Goal: Task Accomplishment & Management: Manage account settings

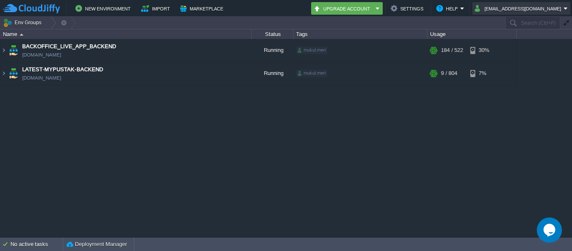
click at [549, 5] on button "[EMAIL_ADDRESS][DOMAIN_NAME]" at bounding box center [519, 8] width 89 height 10
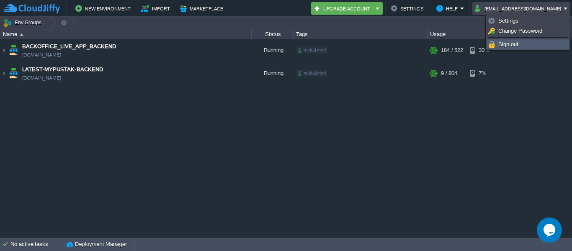
click at [509, 45] on span "Sign out" at bounding box center [509, 44] width 20 height 6
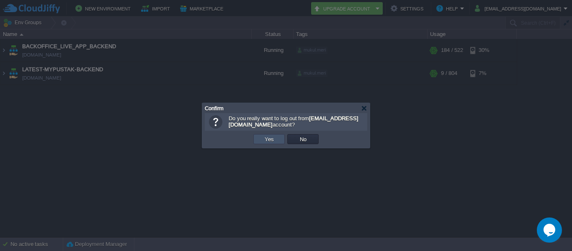
click at [274, 143] on button "Yes" at bounding box center [269, 139] width 14 height 8
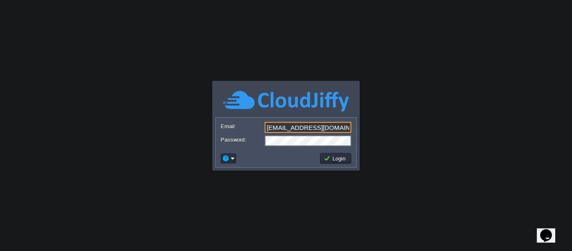
click at [295, 129] on input "tech.mypustak@gmail.com" at bounding box center [308, 127] width 87 height 11
type input "[EMAIL_ADDRESS][DOMAIN_NAME]"
click at [321, 156] on td "Login" at bounding box center [335, 158] width 31 height 11
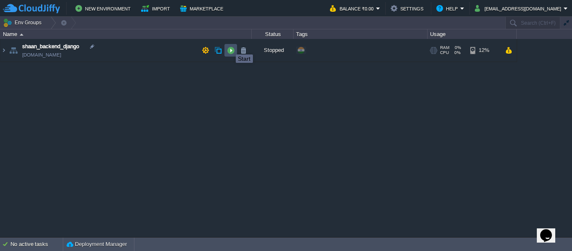
click at [230, 47] on button "button" at bounding box center [231, 51] width 8 height 8
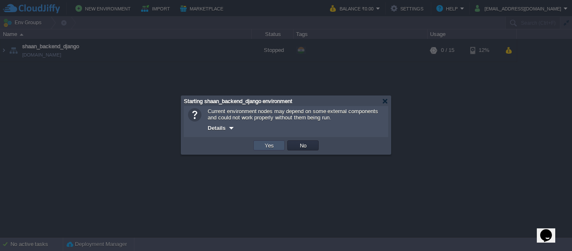
click at [269, 148] on button "Yes" at bounding box center [269, 146] width 14 height 8
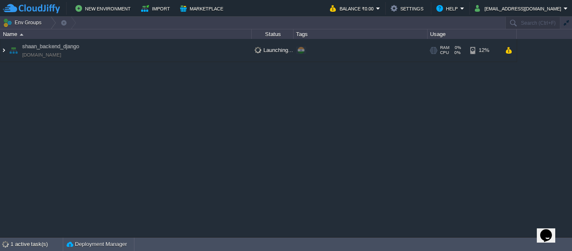
click at [3, 48] on img at bounding box center [3, 50] width 7 height 23
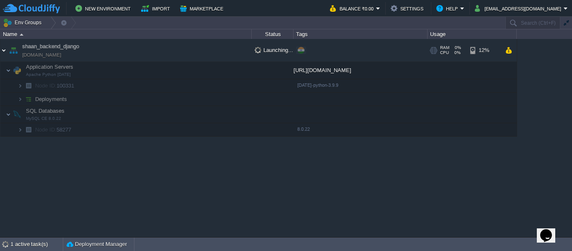
click at [3, 48] on img at bounding box center [3, 50] width 7 height 23
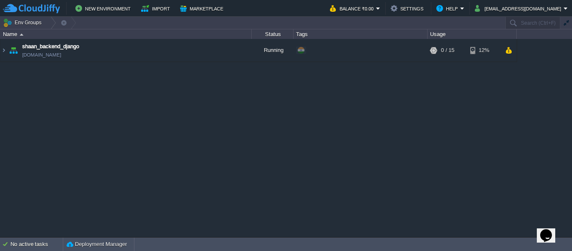
drag, startPoint x: 224, startPoint y: 115, endPoint x: 399, endPoint y: 135, distance: 176.2
click at [399, 135] on div "shaan_backend_django env-8916248.cloudjiffy.net Running + Add to Env Group RAM …" at bounding box center [286, 138] width 572 height 198
click at [253, 112] on div "shaan_backend_django env-8916248.cloudjiffy.net Running + Add to Env Group RAM …" at bounding box center [286, 138] width 572 height 198
click at [5, 49] on img at bounding box center [3, 50] width 7 height 23
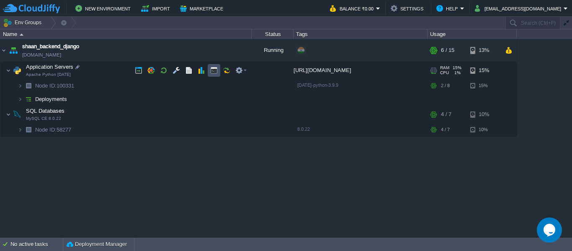
click at [213, 74] on button "button" at bounding box center [214, 71] width 8 height 8
